Goal: Task Accomplishment & Management: Manage account settings

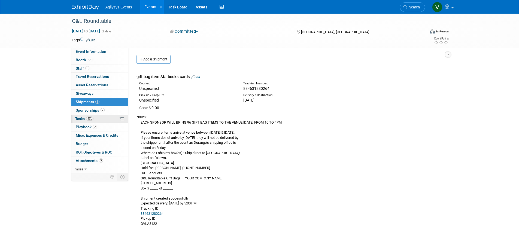
click at [89, 116] on link "53% Tasks 53%" at bounding box center [99, 119] width 57 height 8
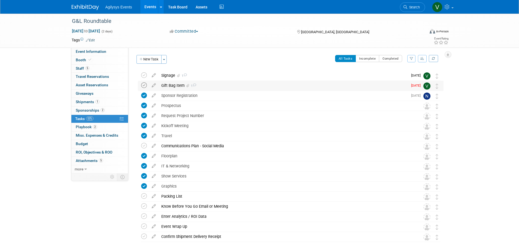
click at [142, 87] on icon at bounding box center [144, 86] width 6 height 6
click at [88, 69] on span "5" at bounding box center [87, 68] width 4 height 4
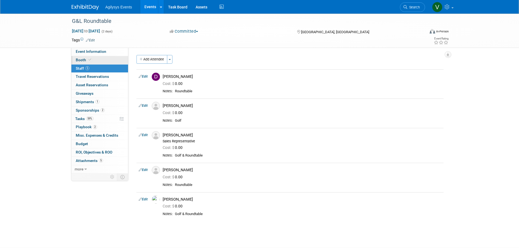
click at [90, 56] on link "Booth" at bounding box center [99, 60] width 57 height 8
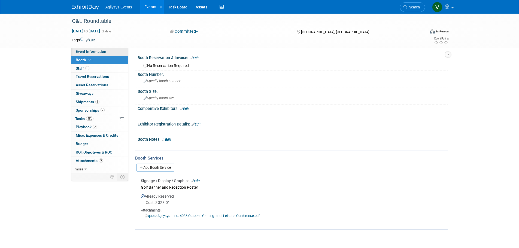
click at [92, 52] on span "Event Information" at bounding box center [91, 51] width 31 height 4
select select "GAM"
select select "Q3"
select select "A"
select select "Yes"
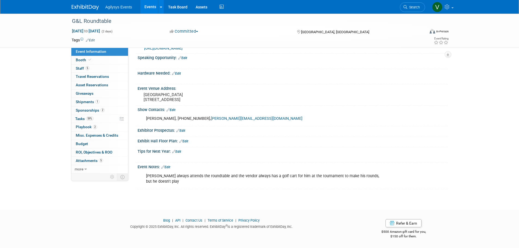
scroll to position [156, 0]
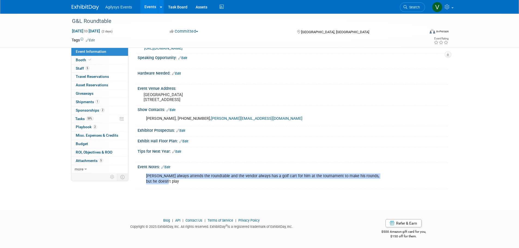
drag, startPoint x: 157, startPoint y: 184, endPoint x: 141, endPoint y: 174, distance: 18.6
click at [141, 174] on div "[PERSON_NAME] always attends the roundtable and the vendor always has a golf ca…" at bounding box center [293, 179] width 310 height 18
